Goal: Task Accomplishment & Management: Use online tool/utility

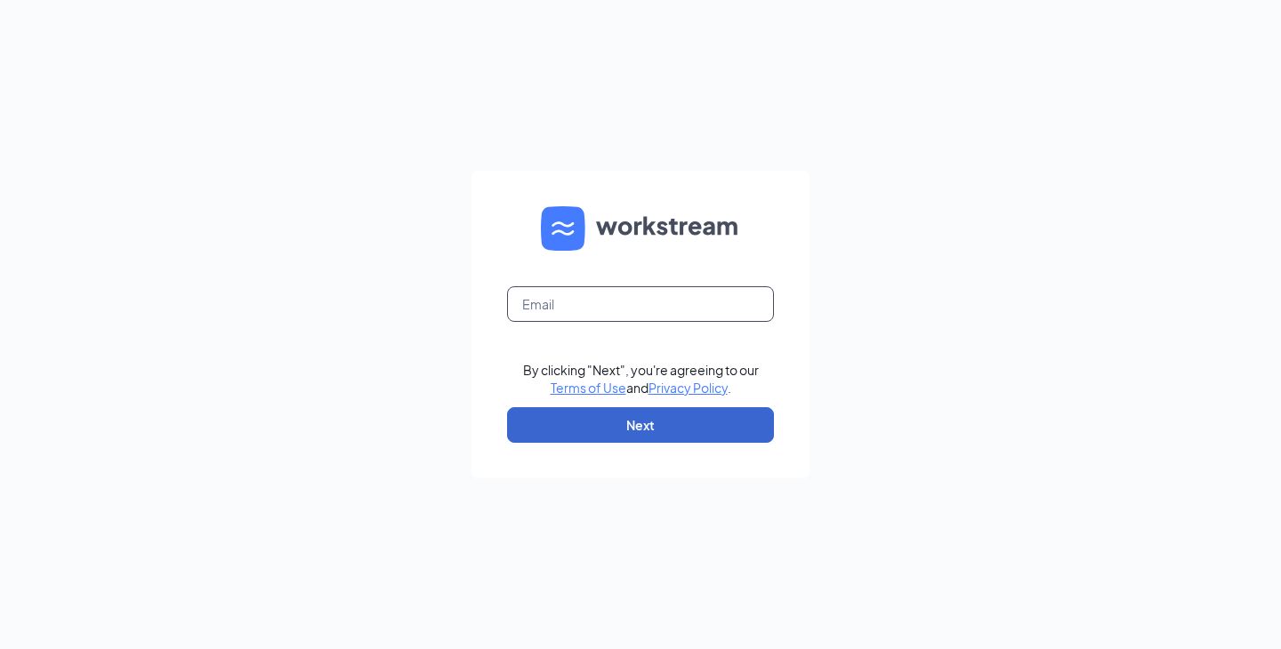
type input "[EMAIL_ADDRESS][DOMAIN_NAME]"
click at [607, 408] on button "Next" at bounding box center [640, 425] width 267 height 36
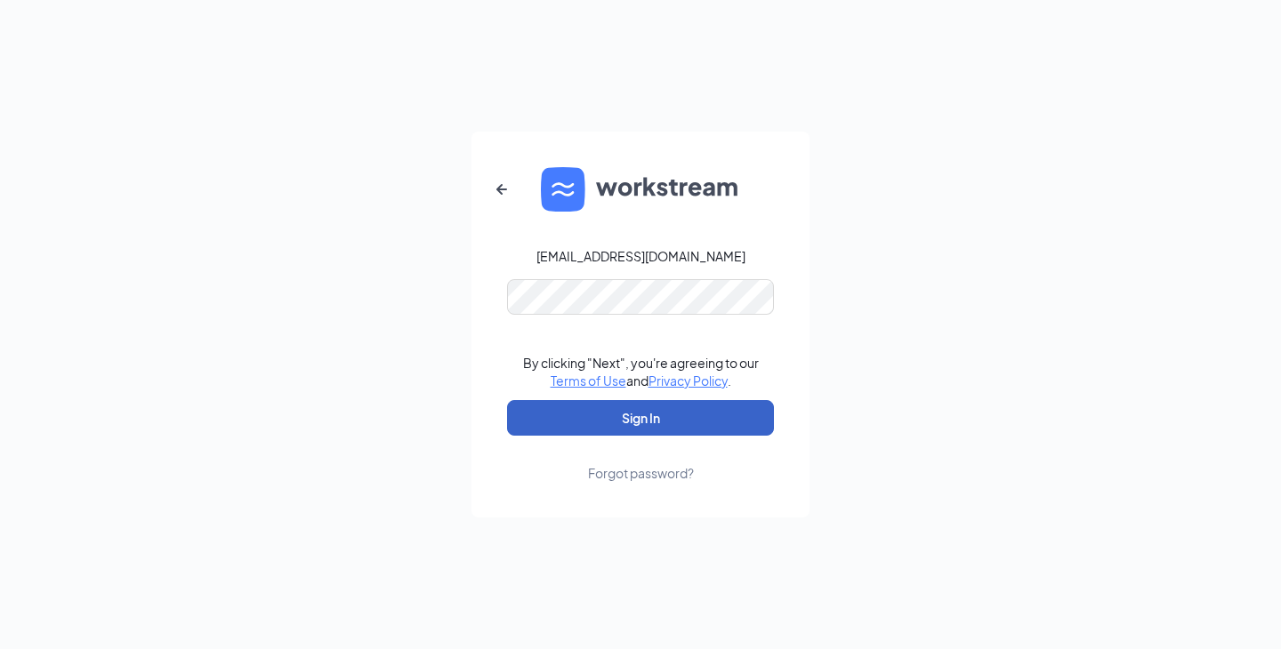
click at [621, 412] on button "Sign In" at bounding box center [640, 418] width 267 height 36
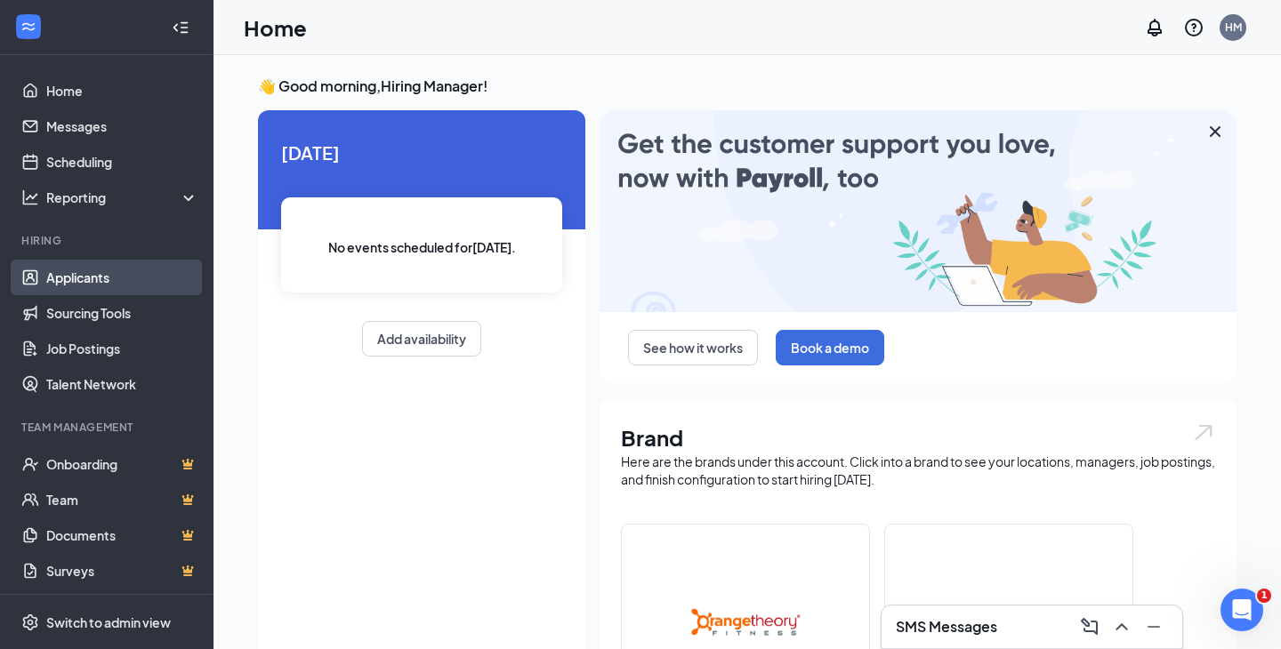
click at [90, 270] on link "Applicants" at bounding box center [122, 278] width 152 height 36
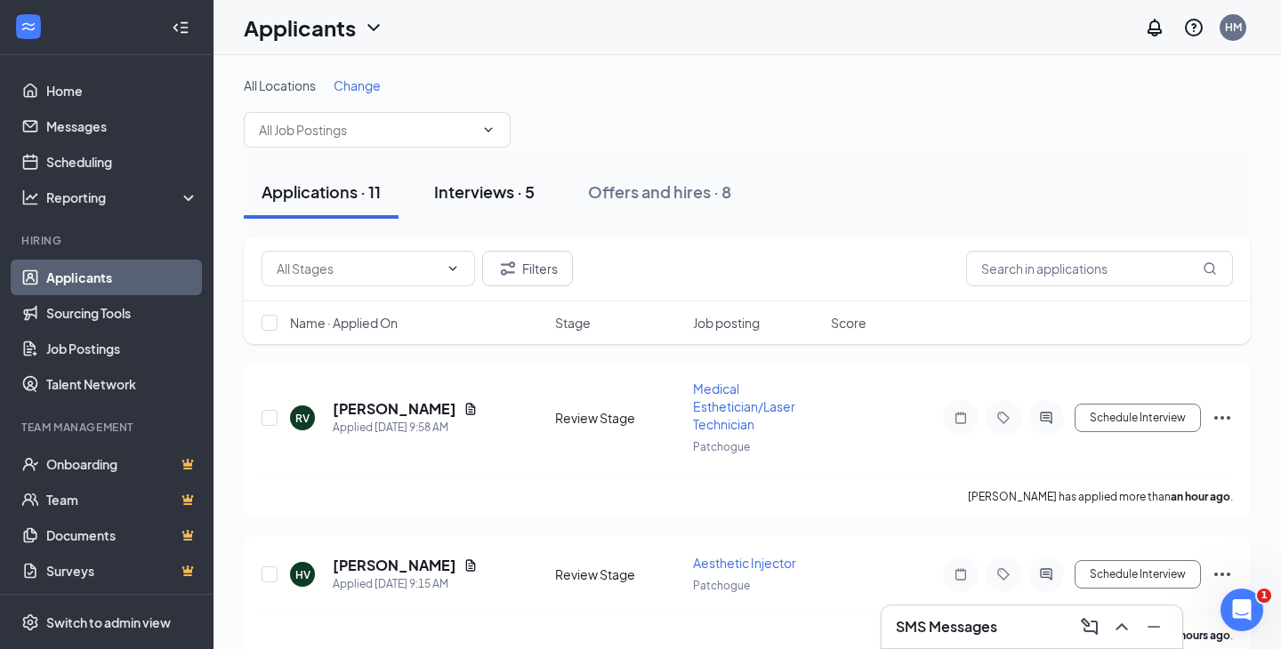
click at [530, 197] on div "Interviews · 5" at bounding box center [484, 192] width 100 height 22
